Goal: Go to known website: Go to known website

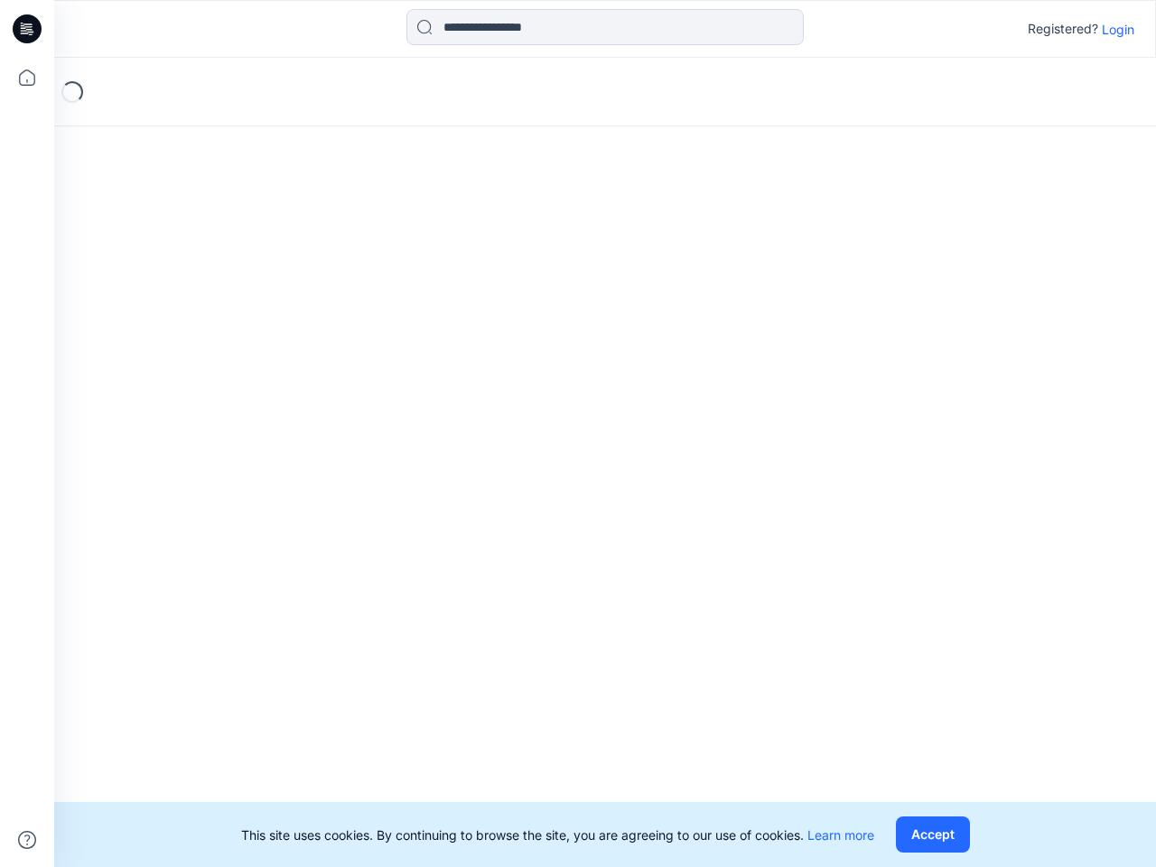
click at [578, 433] on div "Loading..." at bounding box center [604, 462] width 1101 height 809
click at [28, 29] on icon at bounding box center [29, 29] width 7 height 1
click at [27, 78] on icon at bounding box center [27, 78] width 40 height 40
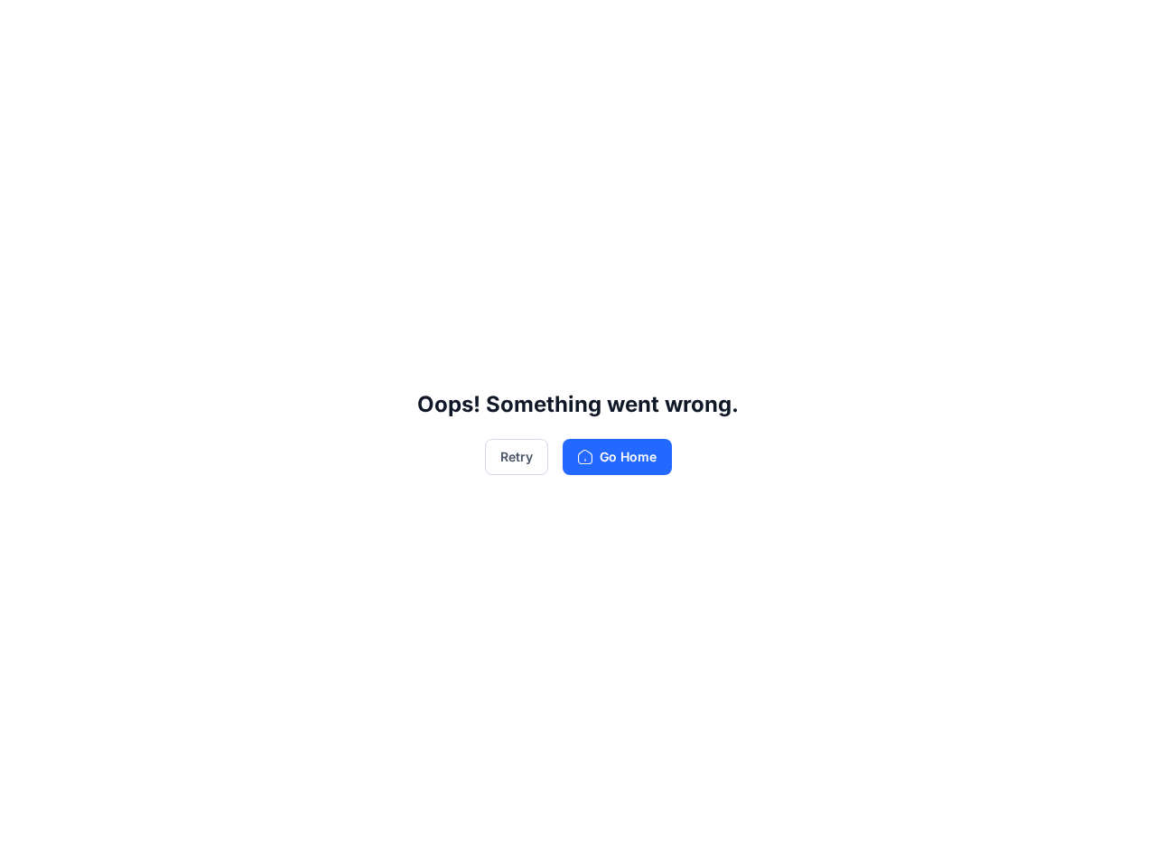
click at [27, 840] on div "Oops! Something went wrong. Retry Go Home" at bounding box center [578, 433] width 1156 height 867
click at [605, 27] on div "Oops! Something went wrong. Retry Go Home" at bounding box center [578, 433] width 1156 height 867
click at [1118, 29] on div "Oops! Something went wrong. Retry Go Home" at bounding box center [578, 433] width 1156 height 867
click at [932, 834] on div "Oops! Something went wrong. Retry Go Home" at bounding box center [578, 433] width 1156 height 867
